Goal: Task Accomplishment & Management: Use online tool/utility

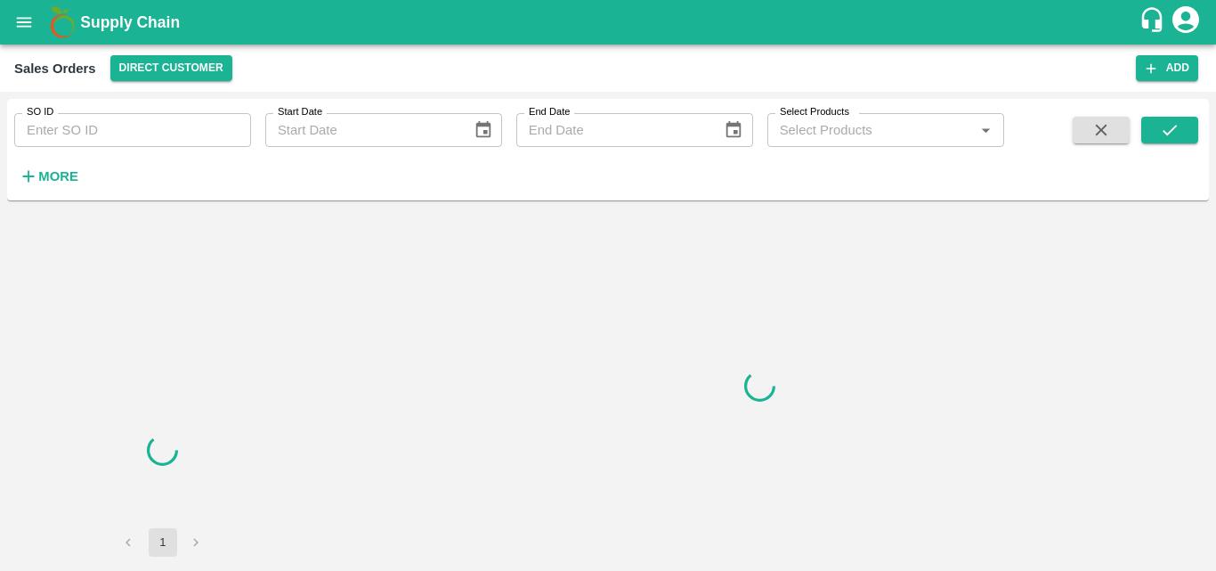
click at [20, 10] on button "open drawer" at bounding box center [24, 22] width 41 height 41
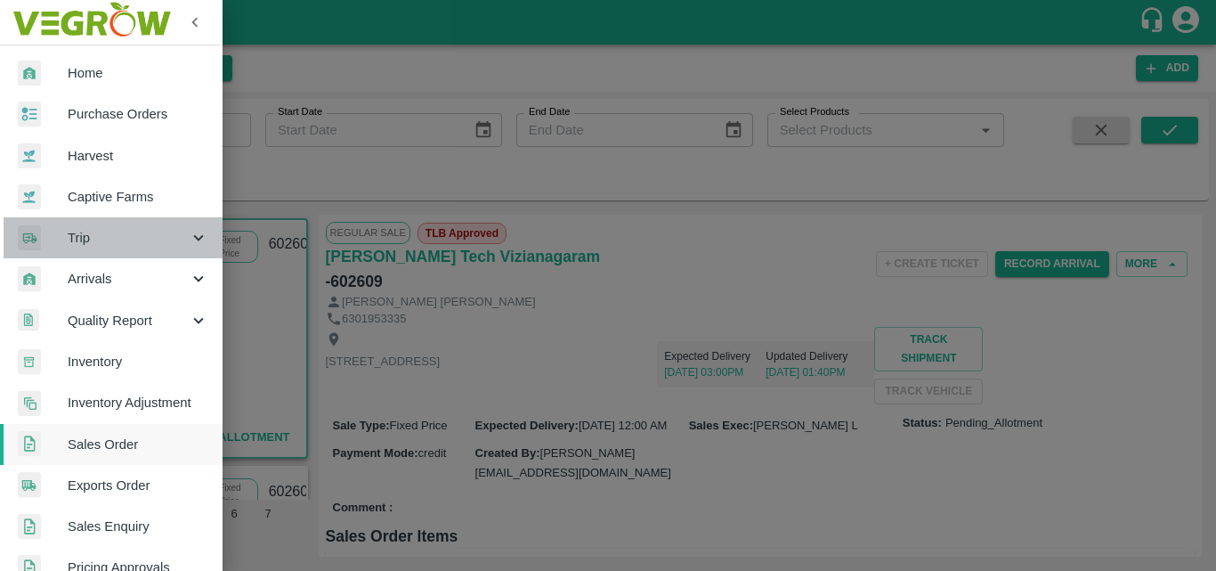
click at [173, 236] on span "Trip" at bounding box center [128, 238] width 121 height 20
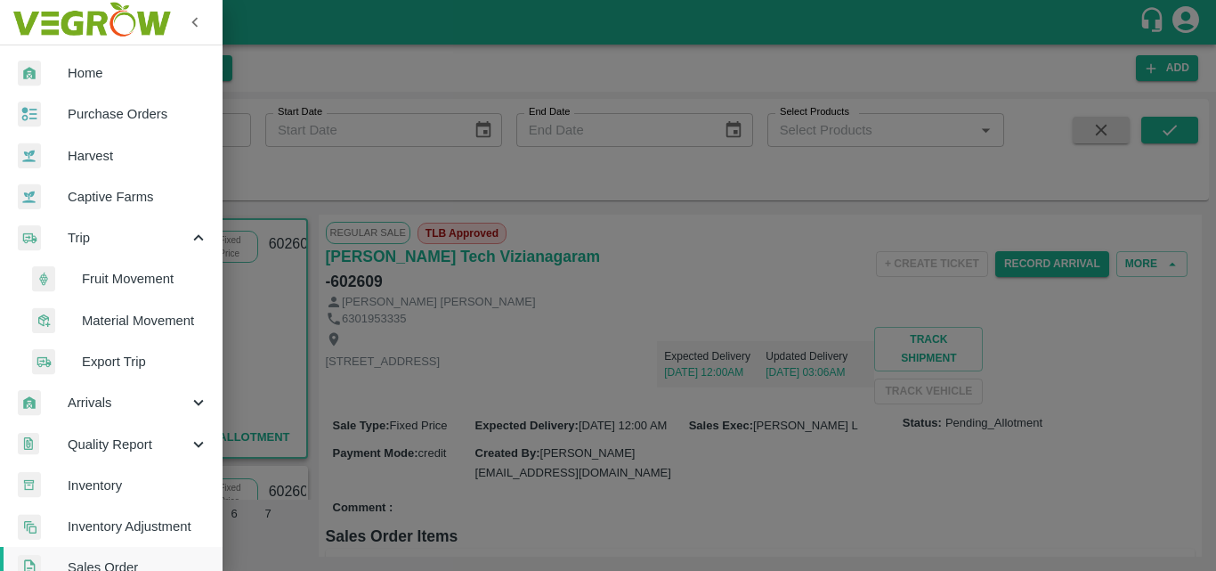
click at [146, 283] on span "Fruit Movement" at bounding box center [145, 279] width 126 height 20
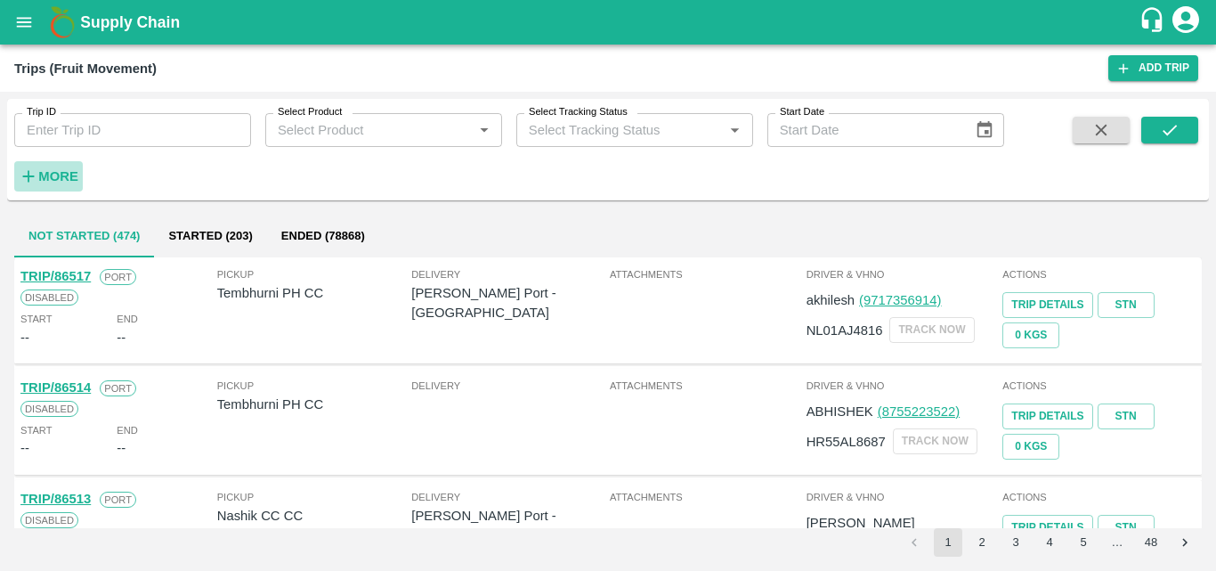
click at [47, 174] on strong "More" at bounding box center [58, 176] width 40 height 14
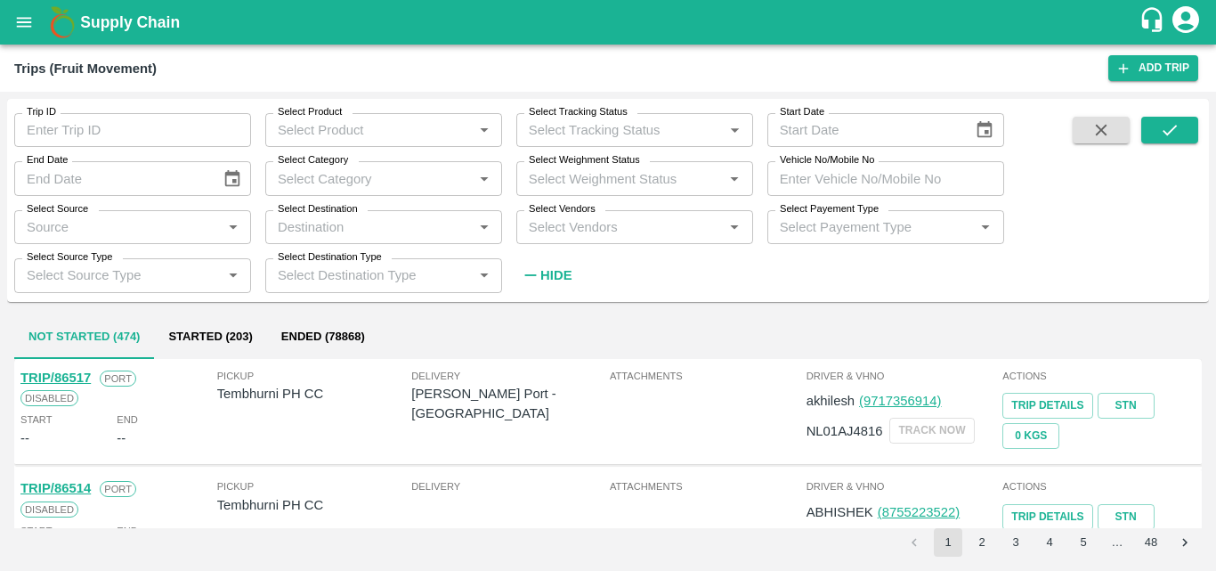
click at [118, 226] on input "Select Source" at bounding box center [118, 226] width 197 height 23
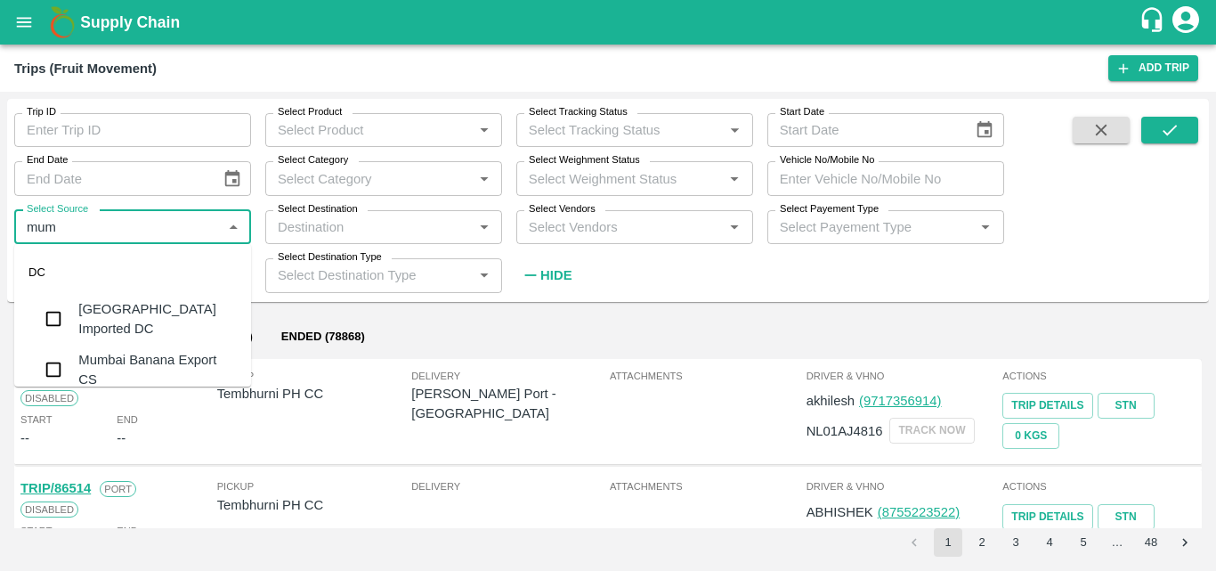
type input "mum"
click at [395, 134] on input "Select Product" at bounding box center [369, 129] width 197 height 23
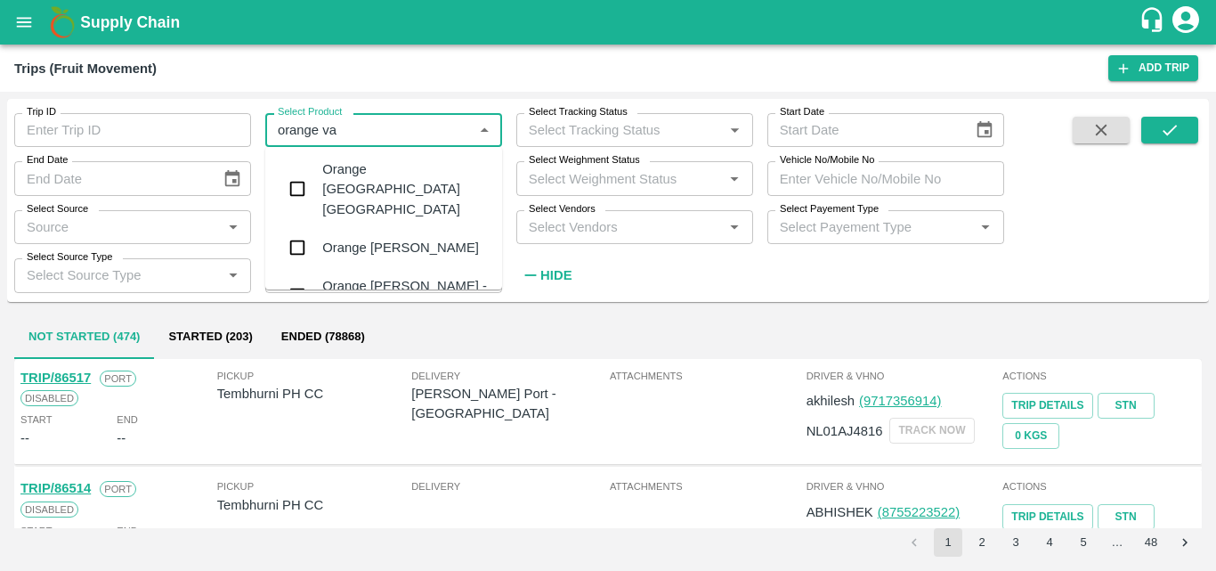
type input "orange val"
click at [461, 235] on div "Orange [PERSON_NAME]" at bounding box center [383, 247] width 237 height 46
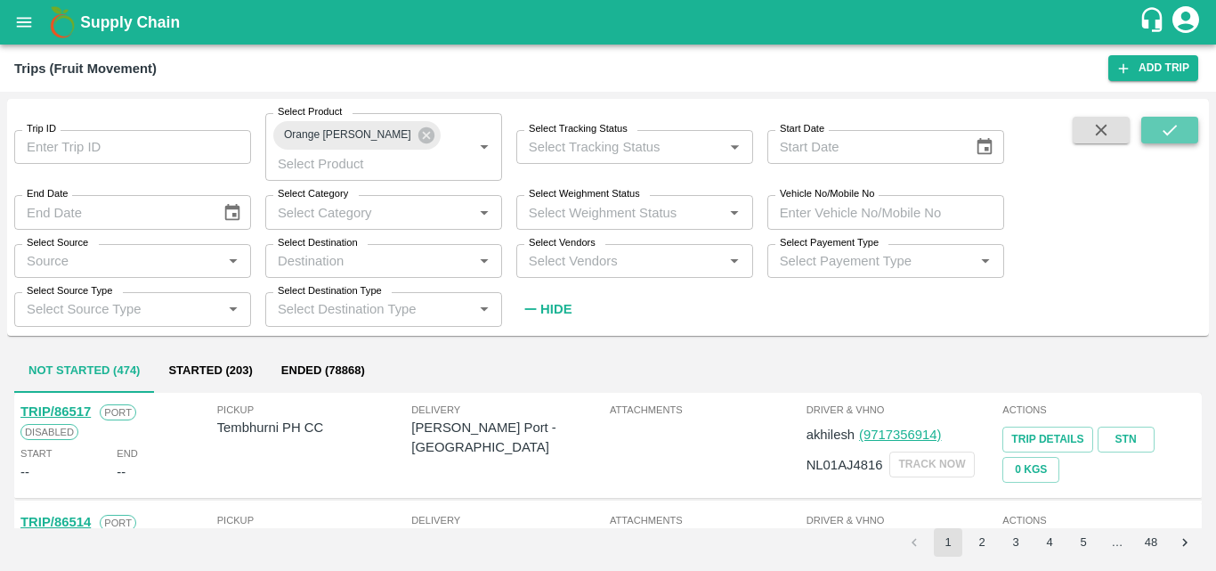
click at [1158, 125] on button "submit" at bounding box center [1169, 130] width 57 height 27
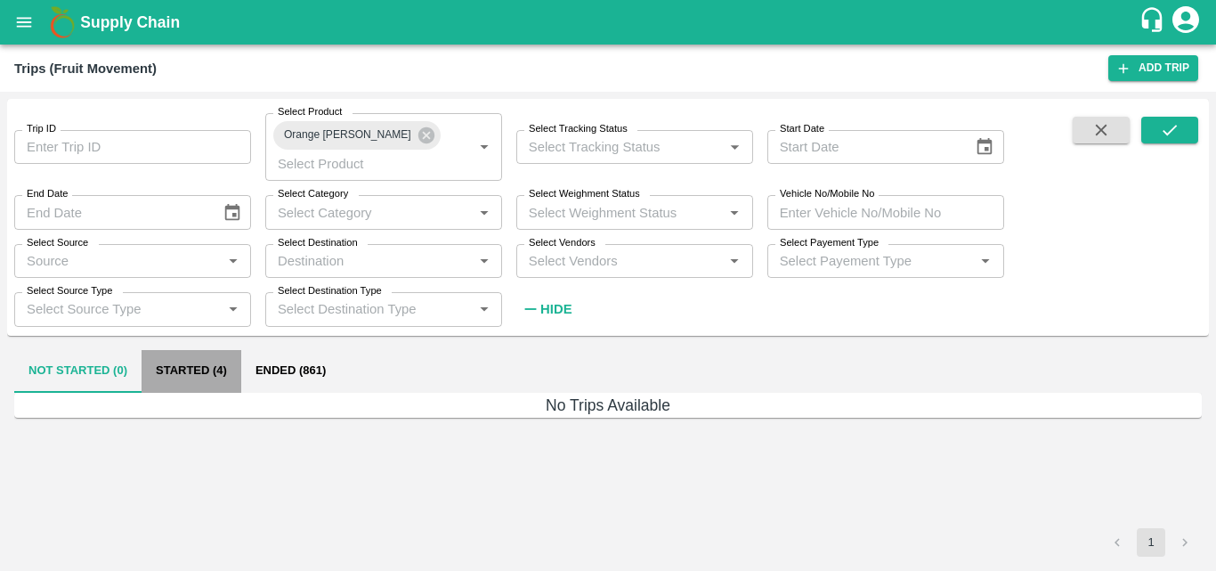
click at [214, 368] on button "Started (4)" at bounding box center [192, 371] width 100 height 43
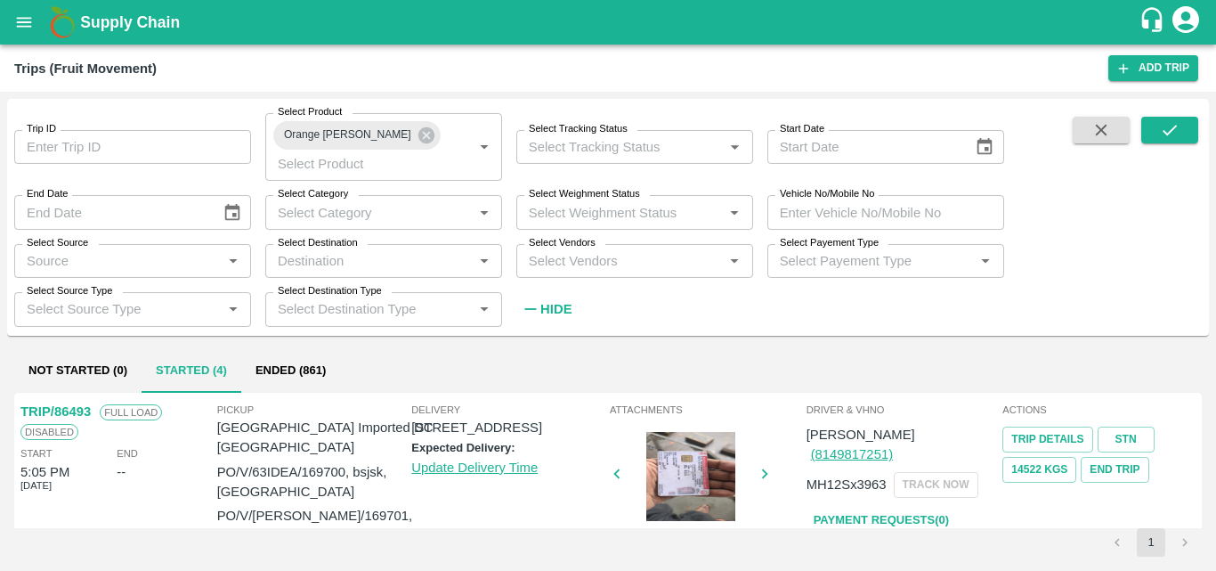
click at [1175, 466] on div "Trip Details STN 14522 Kgs End Trip" at bounding box center [1098, 452] width 193 height 61
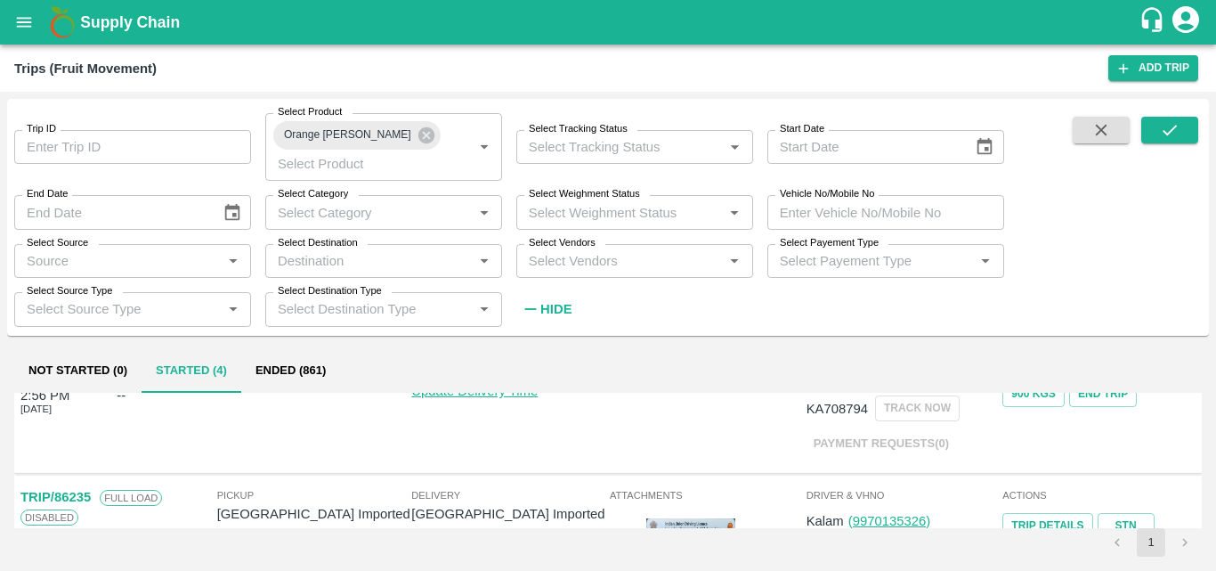
scroll to position [758, 0]
